Goal: Find specific page/section: Find specific page/section

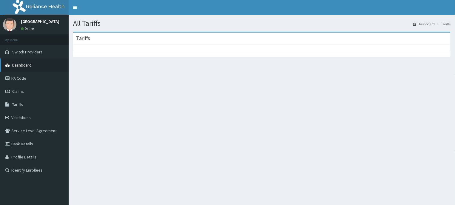
click at [17, 64] on span "Dashboard" at bounding box center [21, 64] width 19 height 5
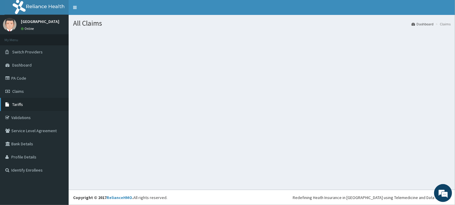
click at [18, 103] on span "Tariffs" at bounding box center [17, 104] width 11 height 5
